Goal: Download file/media

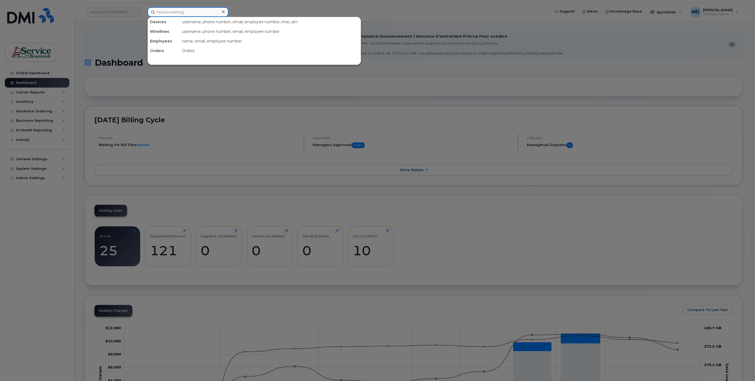
click at [171, 10] on input at bounding box center [187, 12] width 81 height 10
drag, startPoint x: 186, startPoint y: 13, endPoint x: 125, endPoint y: 11, distance: 61.6
click at [143, 11] on div "andrea ingra No results" at bounding box center [347, 12] width 408 height 10
drag, startPoint x: 179, startPoint y: 10, endPoint x: 126, endPoint y: 8, distance: 53.1
click at [143, 8] on div "5066254859 No results" at bounding box center [347, 12] width 408 height 10
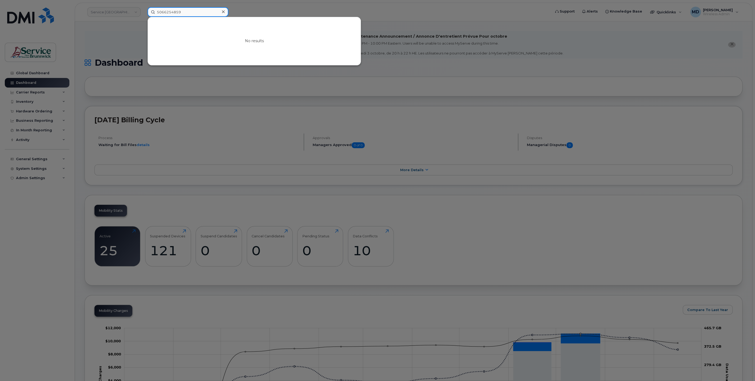
paste input "-476-6237"
drag, startPoint x: 173, startPoint y: 10, endPoint x: 99, endPoint y: 12, distance: 73.6
click at [143, 12] on div "506-476-6237 No results" at bounding box center [347, 12] width 408 height 10
paste input "5661944"
click at [186, 11] on input "5065661944" at bounding box center [187, 12] width 81 height 10
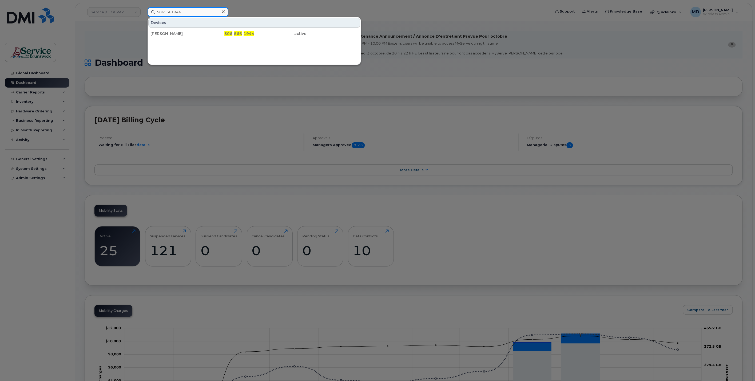
drag, startPoint x: 195, startPoint y: 13, endPoint x: 126, endPoint y: 11, distance: 69.1
click at [143, 11] on div "5065661944 Devices Kathleen Chapman 506 - 566 - 1944 active -" at bounding box center [347, 12] width 408 height 10
paste input "3434259"
type input "5063434259"
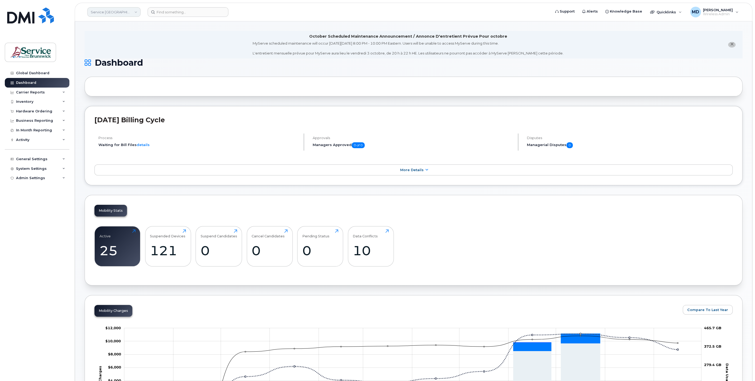
click at [123, 10] on link "Service [GEOGRAPHIC_DATA] (SNB)" at bounding box center [113, 12] width 53 height 10
click at [116, 59] on link "HHN (SNB)" at bounding box center [127, 60] width 78 height 11
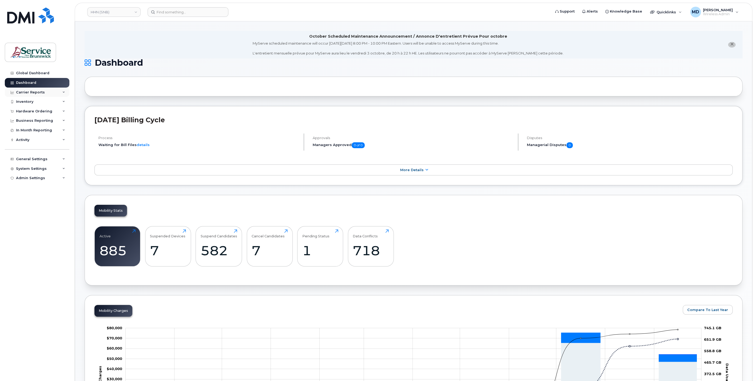
click at [37, 92] on div "Carrier Reports" at bounding box center [30, 92] width 29 height 4
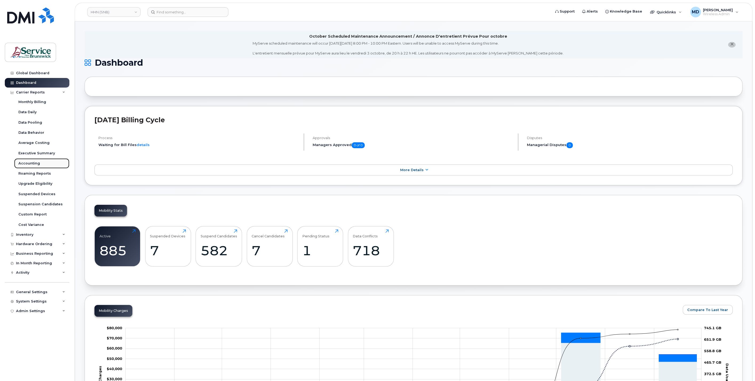
click at [36, 163] on div "Accounting" at bounding box center [29, 163] width 22 height 5
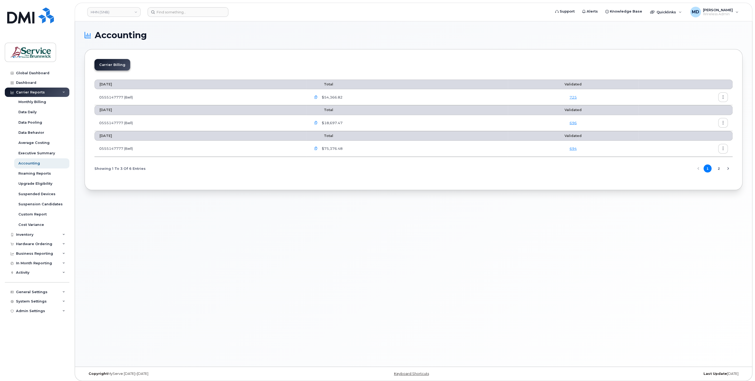
click at [724, 99] on button "button" at bounding box center [723, 97] width 10 height 10
click at [708, 118] on span "Download" at bounding box center [698, 118] width 21 height 5
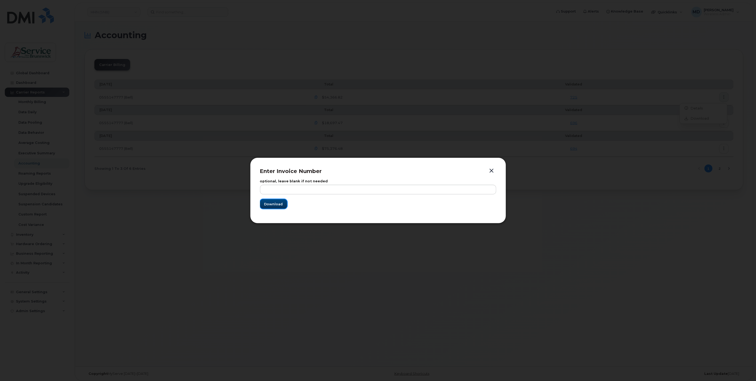
click at [284, 203] on button "Download" at bounding box center [273, 204] width 27 height 10
